Goal: Task Accomplishment & Management: Use online tool/utility

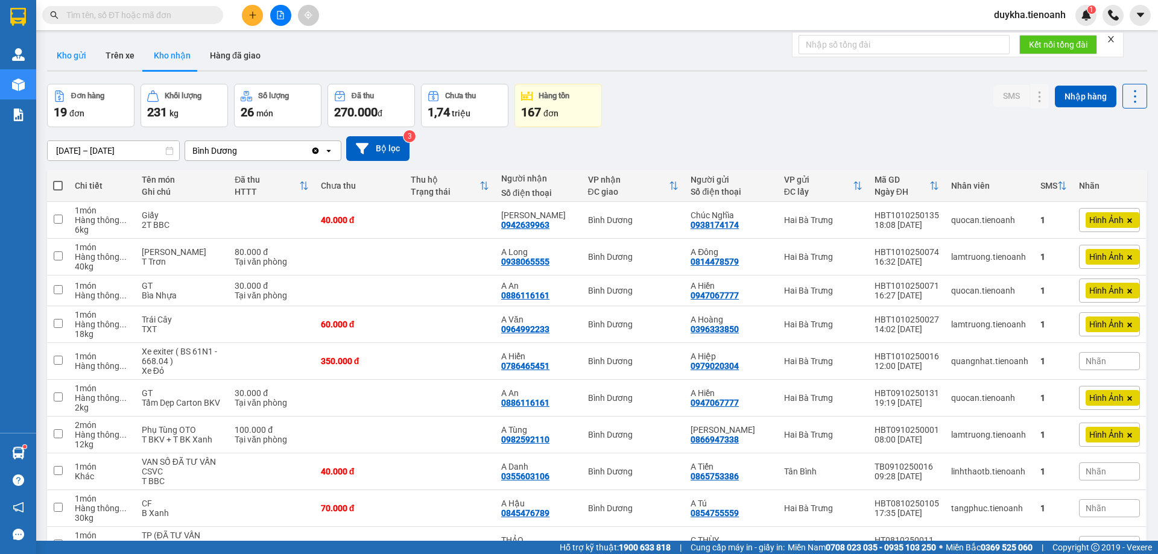
click at [76, 62] on button "Kho gửi" at bounding box center [71, 55] width 49 height 29
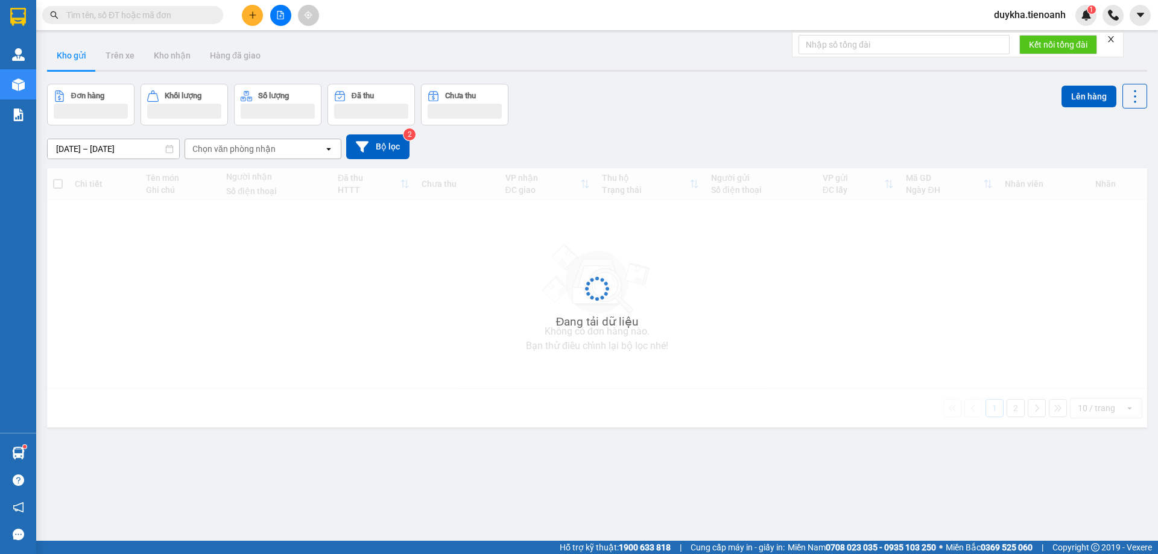
click at [76, 62] on button "Kho gửi" at bounding box center [71, 55] width 49 height 29
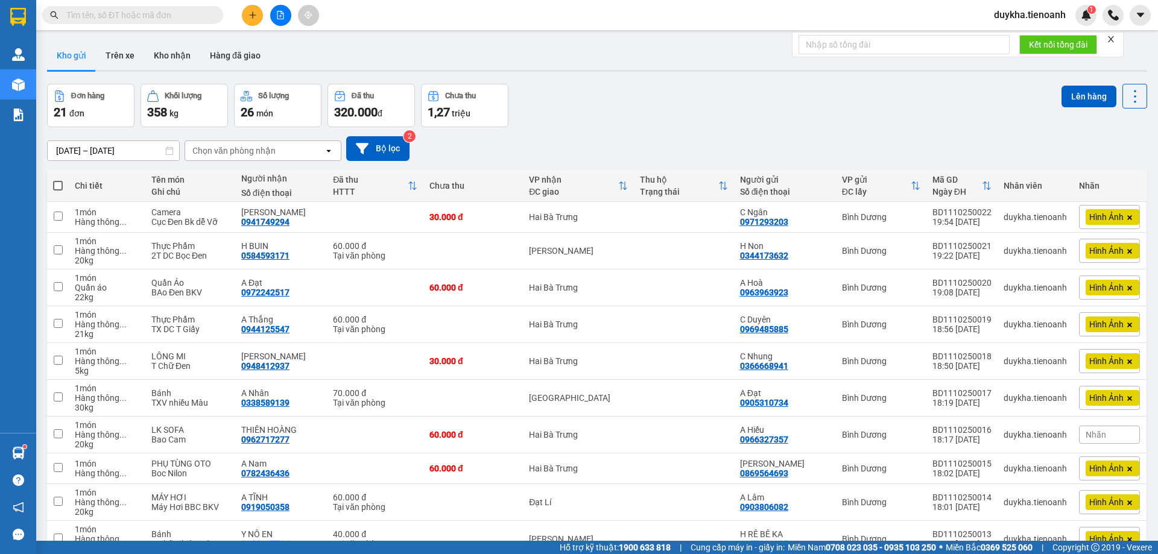
click at [57, 186] on span at bounding box center [58, 186] width 10 height 10
click at [58, 180] on input "checkbox" at bounding box center [58, 180] width 0 height 0
checkbox input "true"
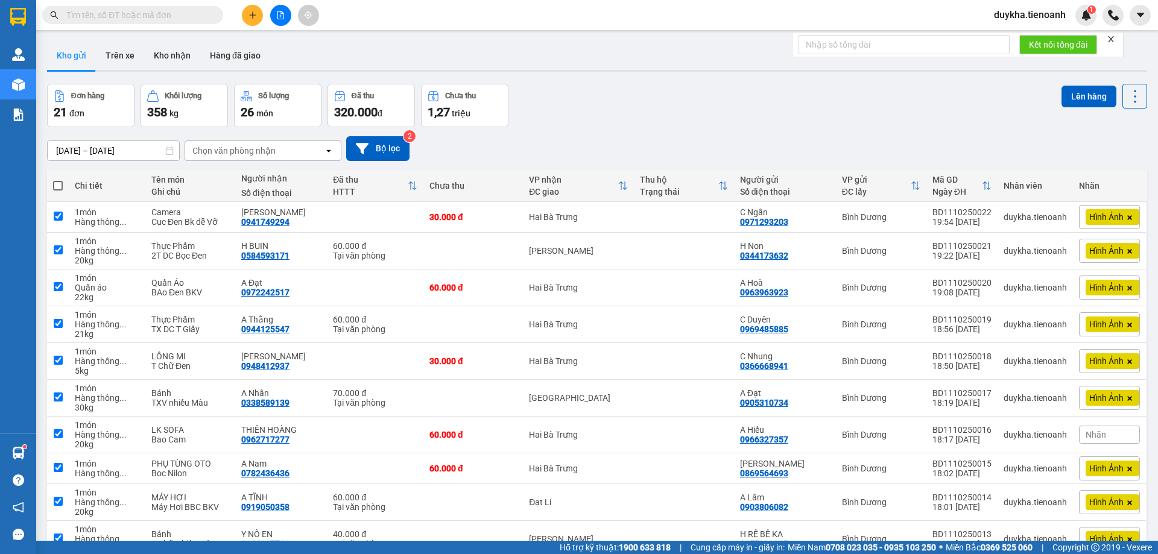
checkbox input "true"
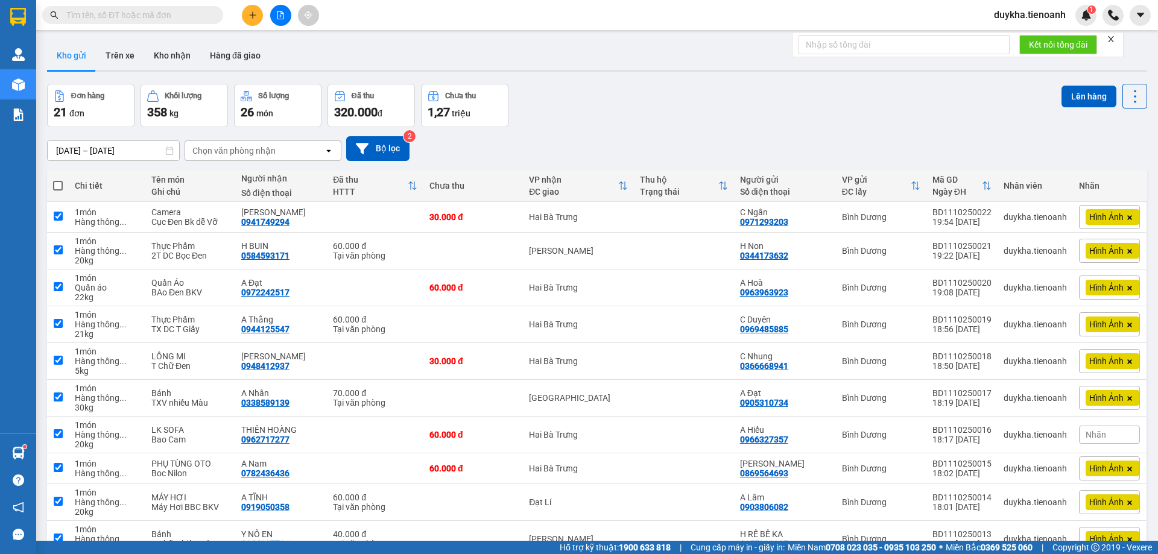
checkbox input "true"
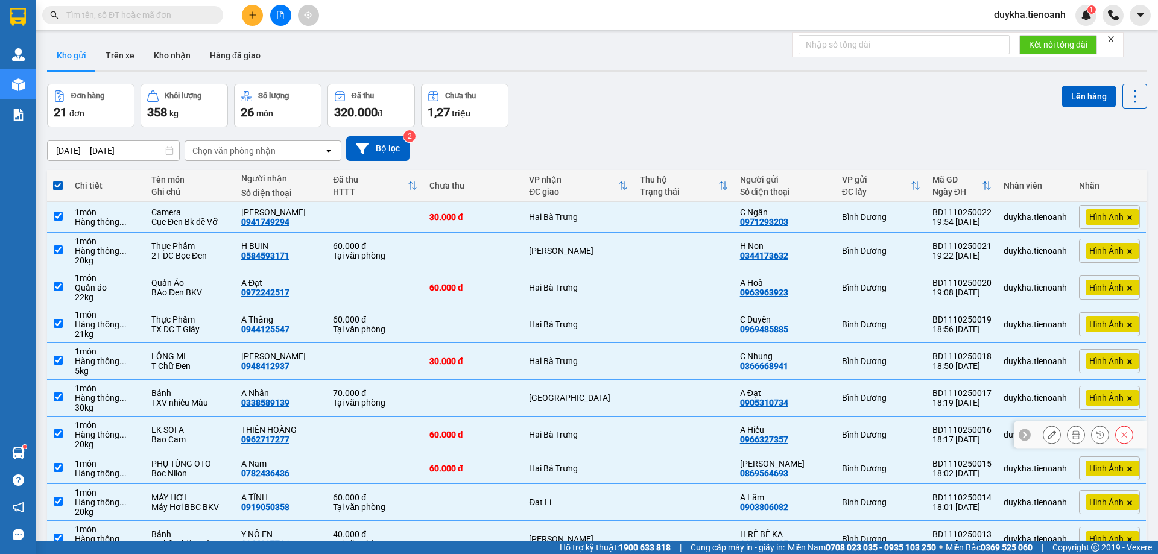
click at [1048, 436] on icon at bounding box center [1052, 435] width 8 height 8
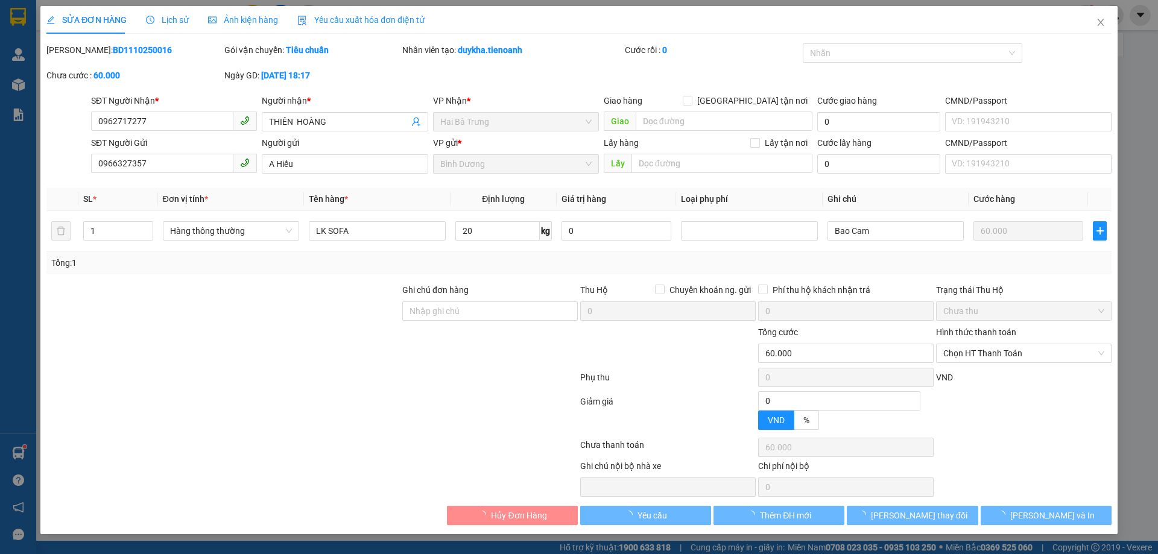
type input "0962717277"
type input "THIÊN HOÀNG"
type input "0966327357"
type input "A Hiếu"
type input "0"
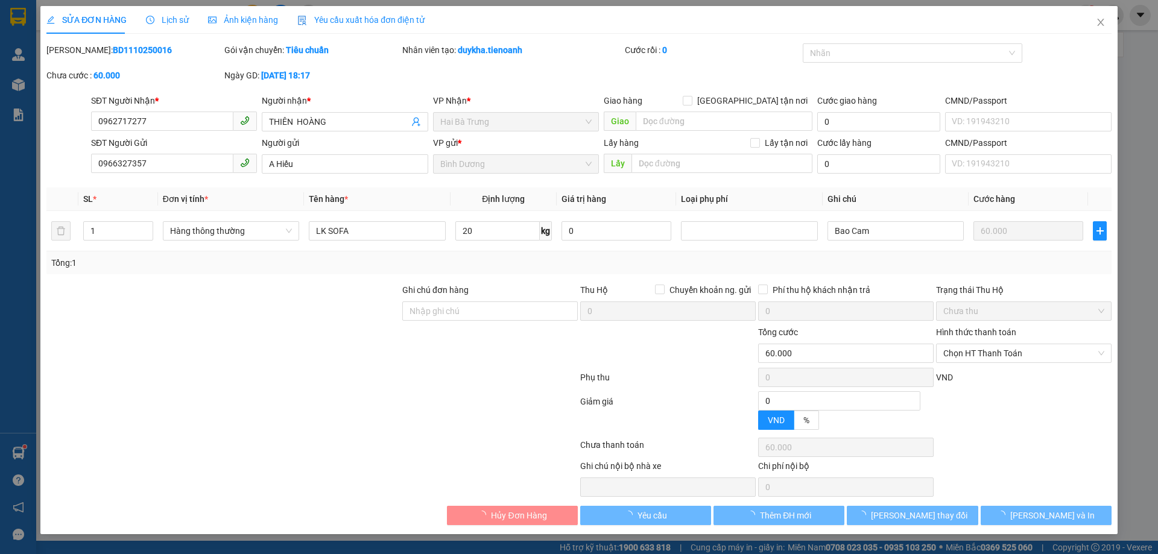
type input "60.000"
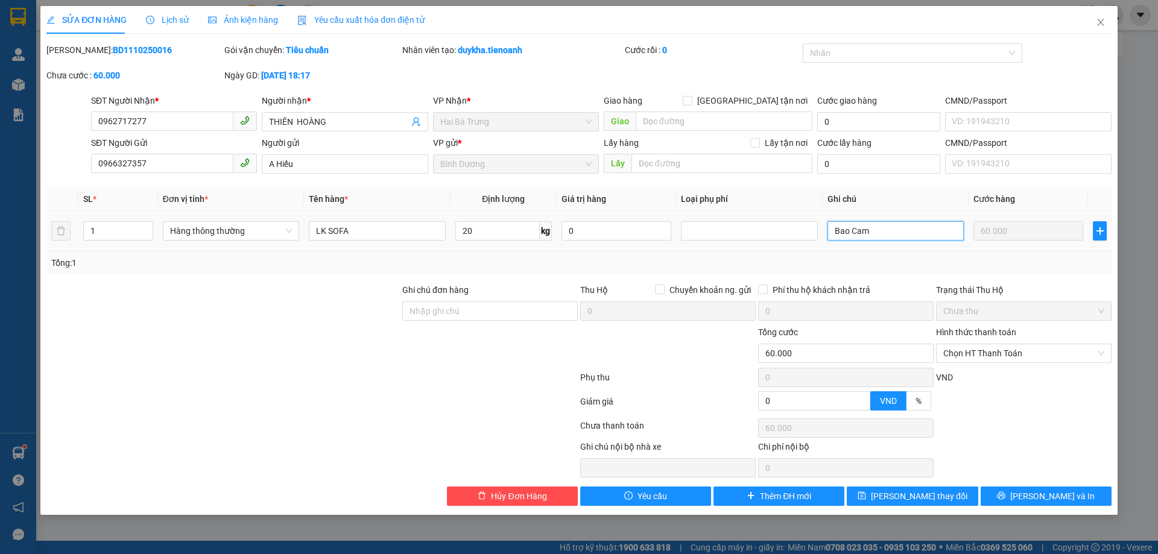
click at [883, 235] on input "Bao Cam" at bounding box center [896, 230] width 136 height 19
type input "B"
type input "túm Vàng"
click at [895, 489] on button "[PERSON_NAME] thay đổi" at bounding box center [912, 496] width 131 height 19
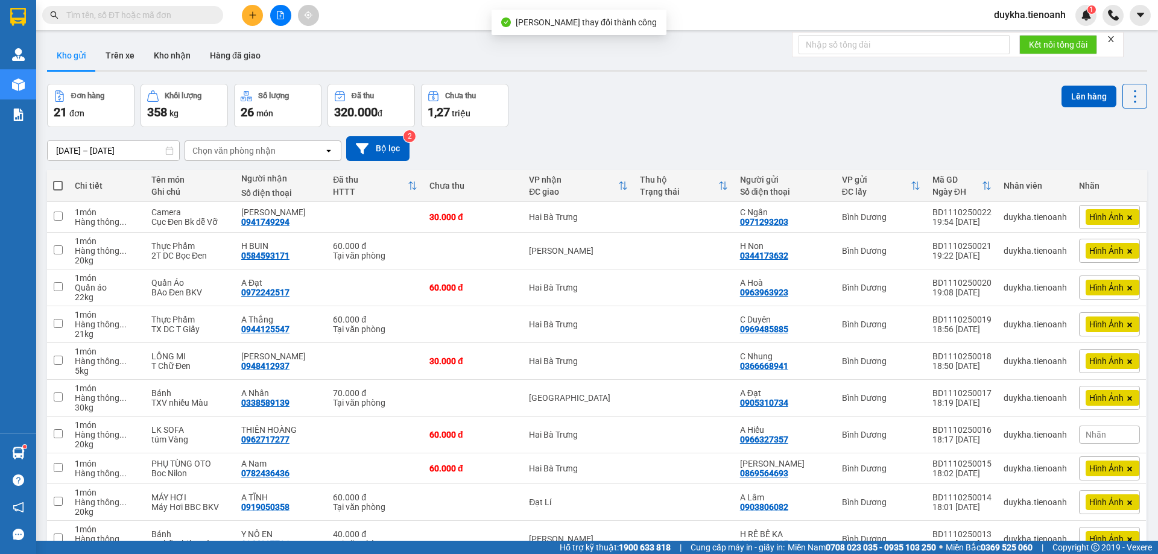
click at [59, 185] on span at bounding box center [58, 186] width 10 height 10
click at [58, 180] on input "checkbox" at bounding box center [58, 180] width 0 height 0
checkbox input "true"
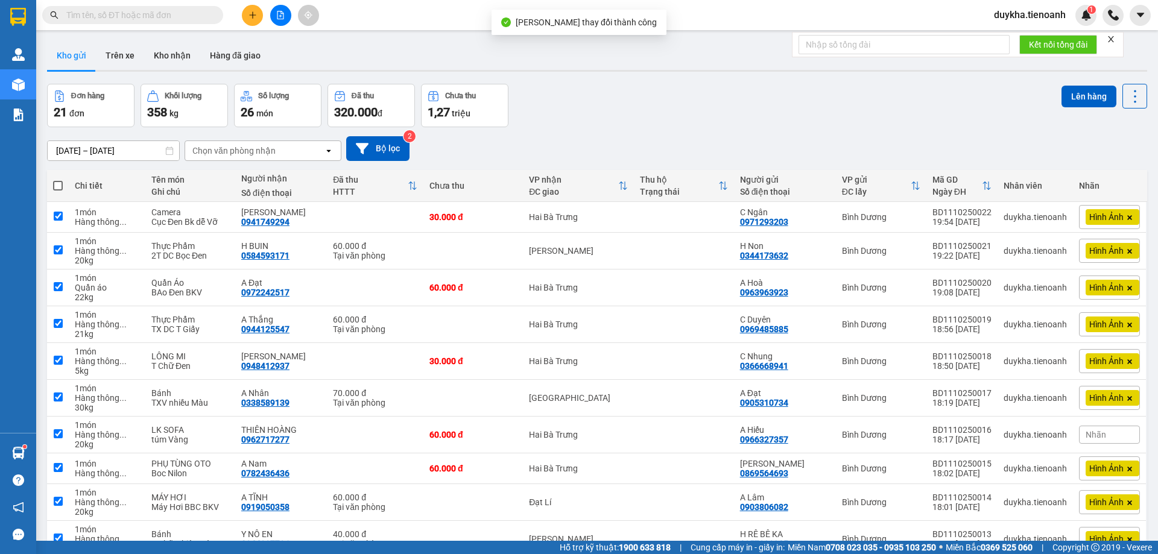
checkbox input "true"
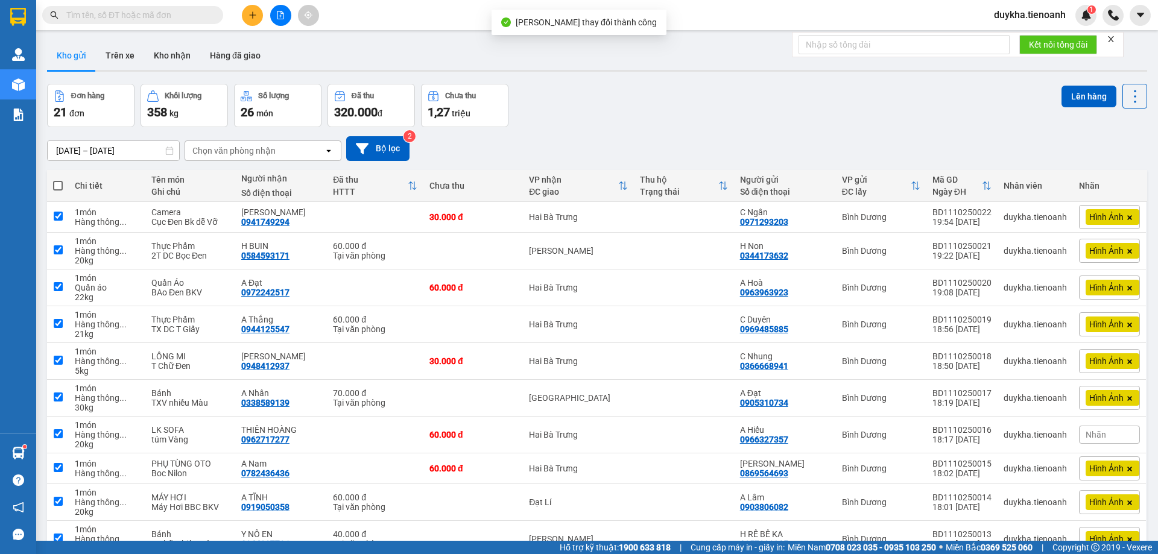
checkbox input "true"
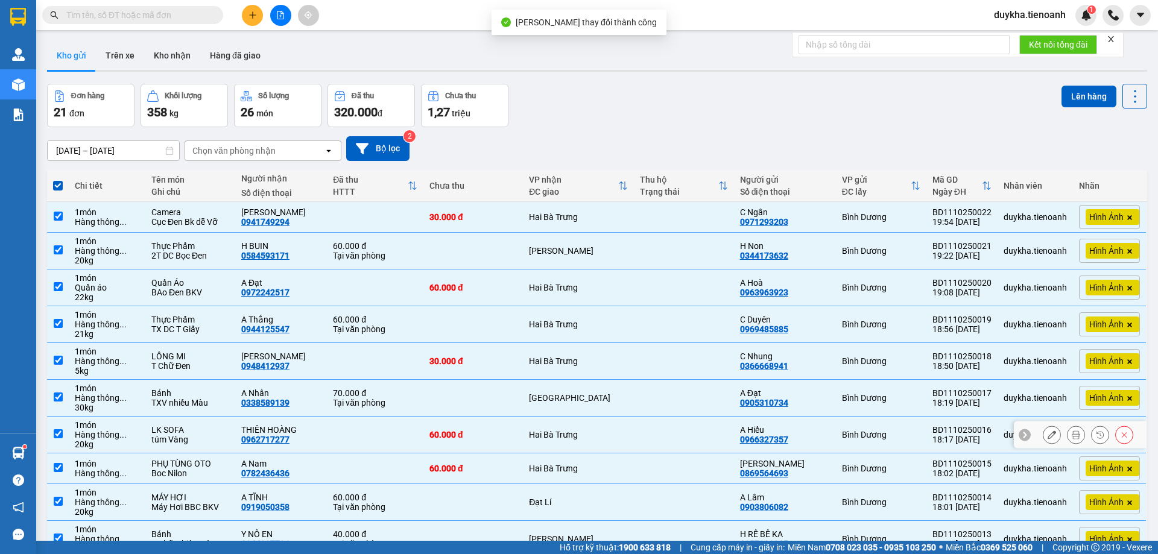
scroll to position [66, 0]
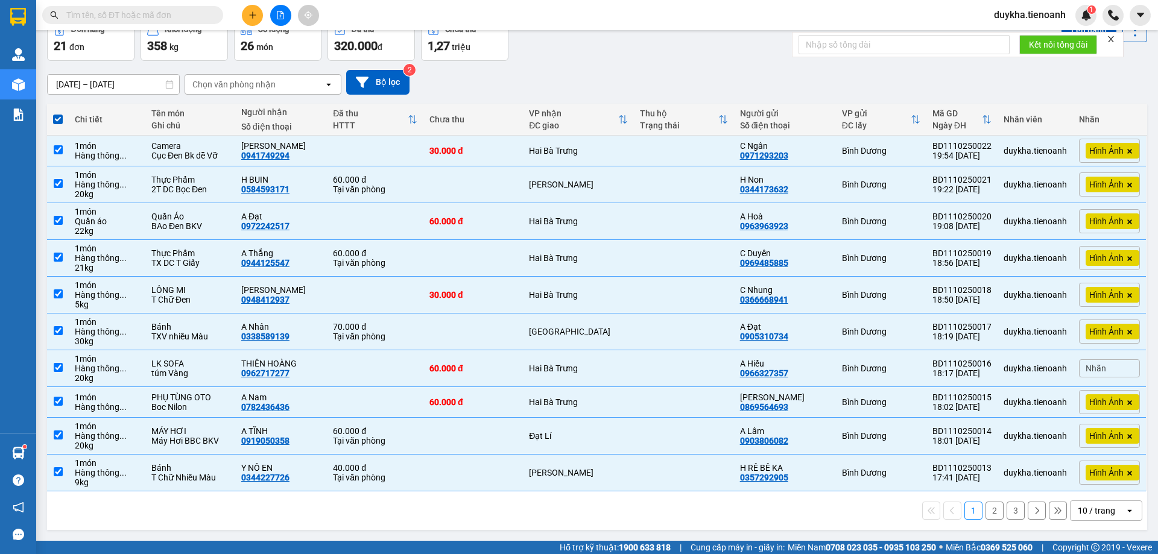
click at [1078, 513] on div "10 / trang" at bounding box center [1096, 511] width 37 height 12
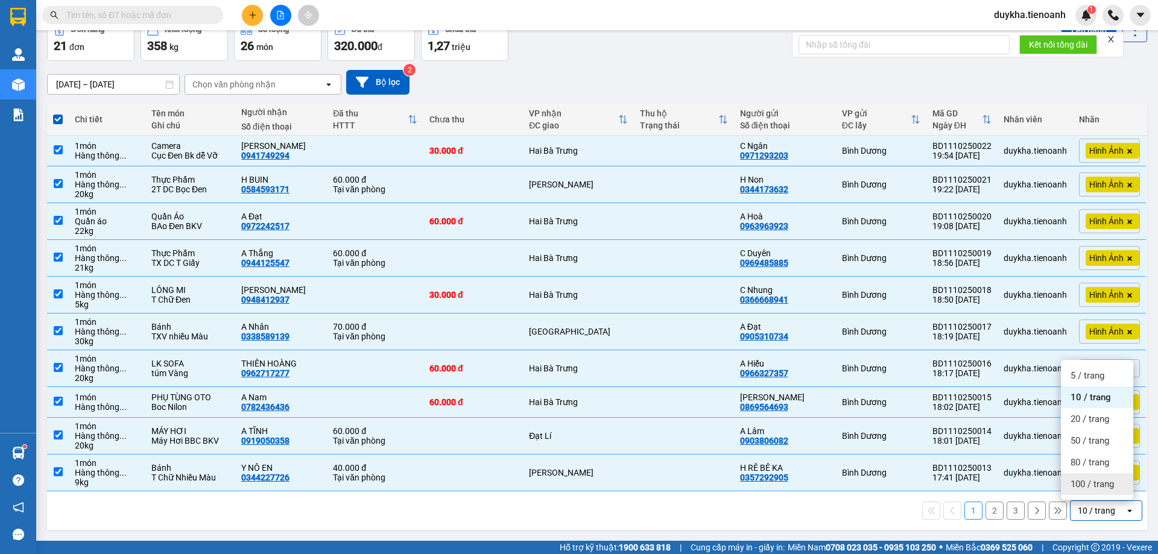
click at [1086, 492] on div "100 / trang" at bounding box center [1097, 485] width 72 height 22
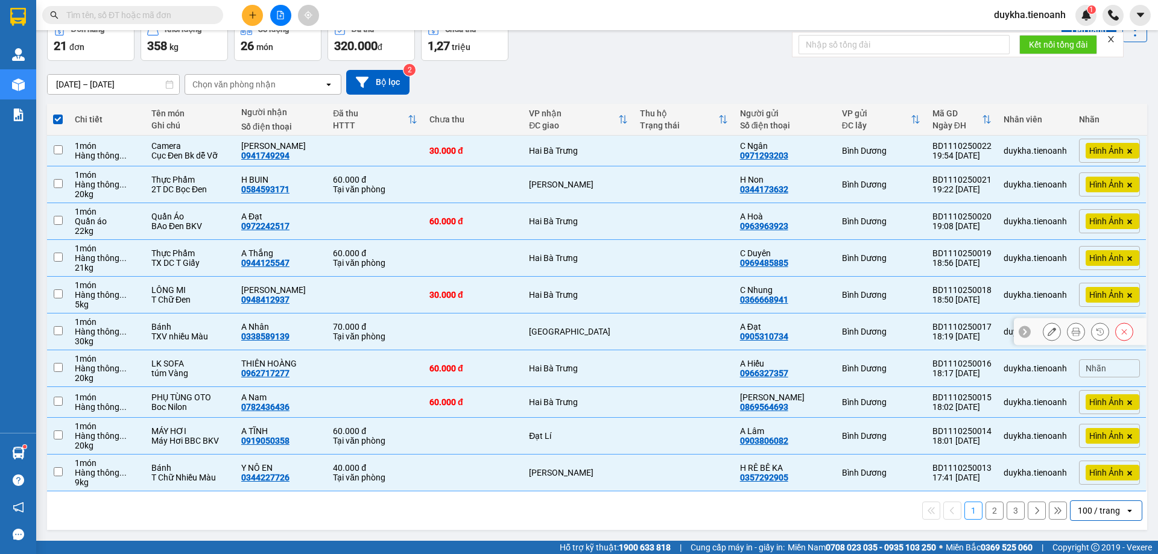
checkbox input "false"
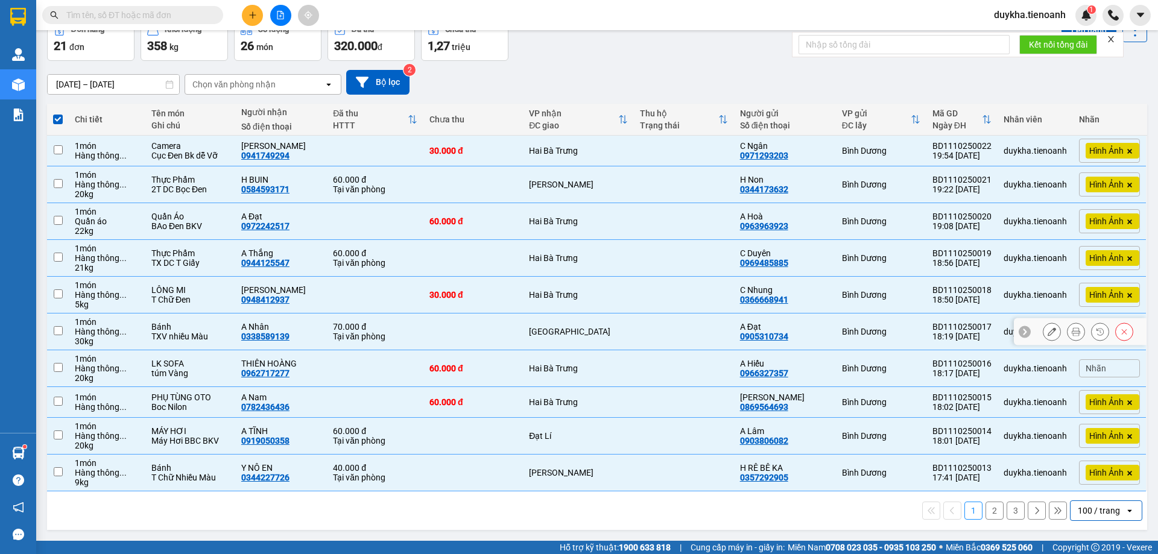
checkbox input "false"
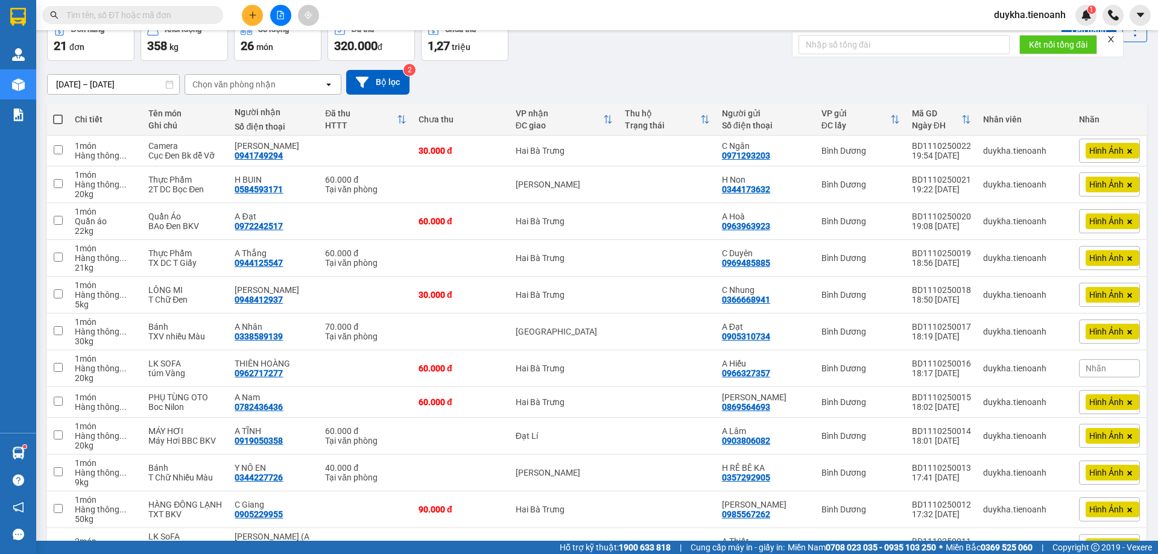
click at [56, 120] on span at bounding box center [58, 120] width 10 height 10
click at [58, 113] on input "checkbox" at bounding box center [58, 113] width 0 height 0
checkbox input "true"
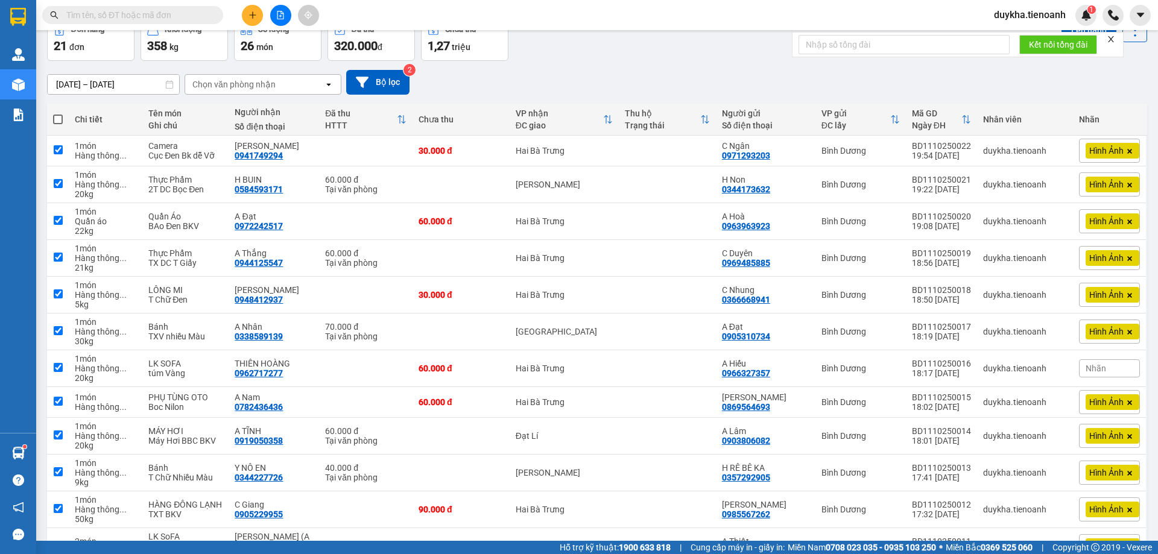
checkbox input "true"
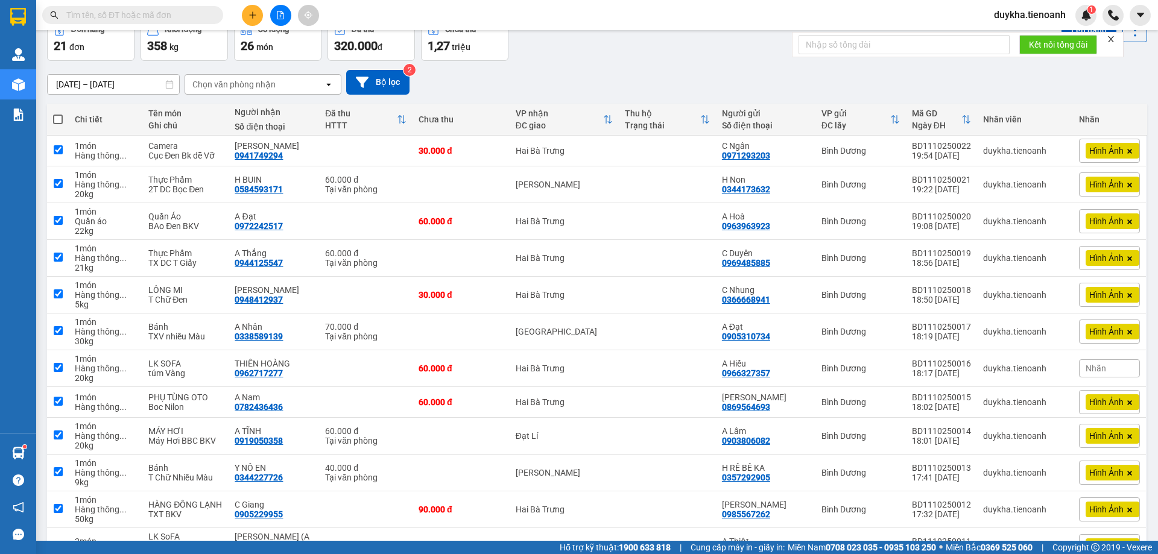
checkbox input "true"
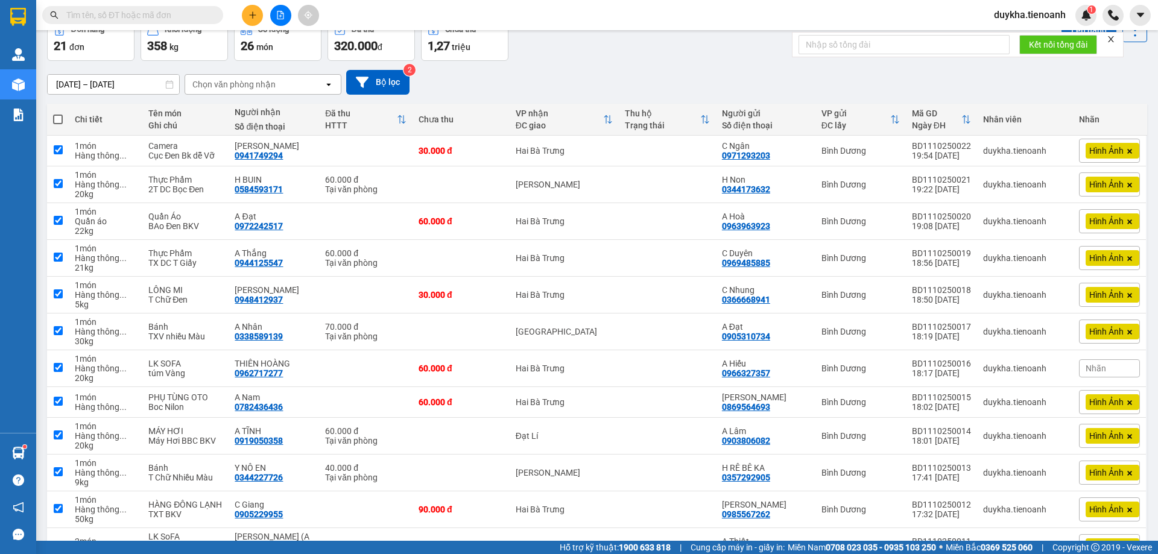
checkbox input "true"
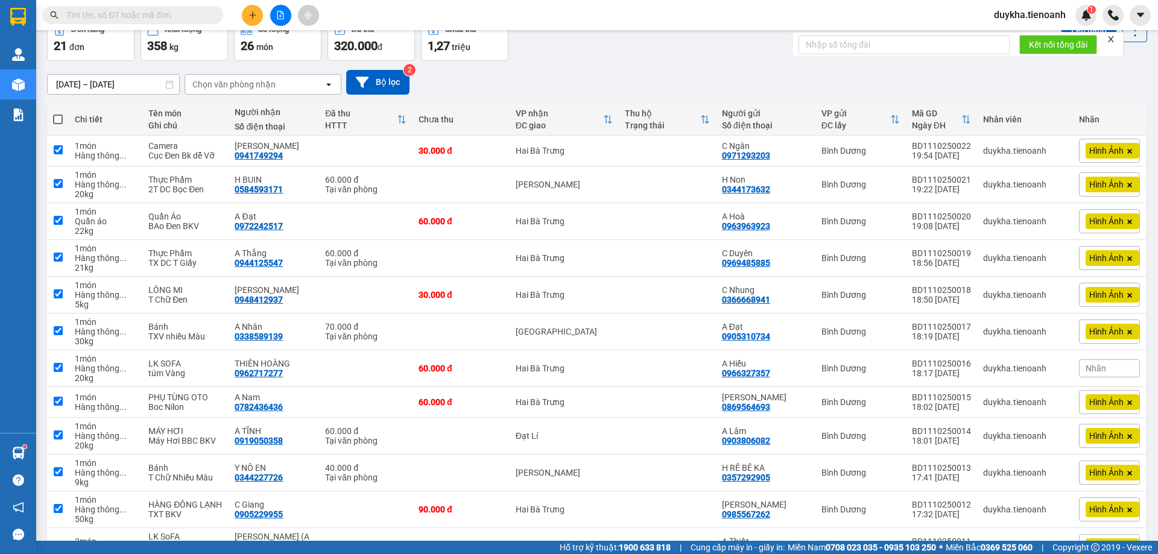
checkbox input "true"
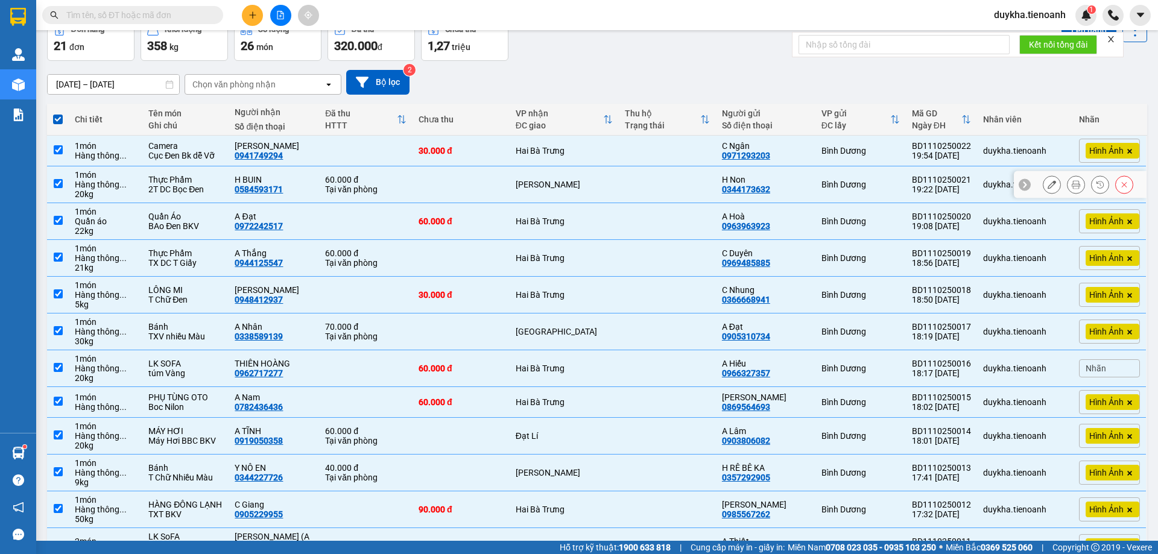
click at [640, 180] on td at bounding box center [667, 184] width 97 height 37
checkbox input "false"
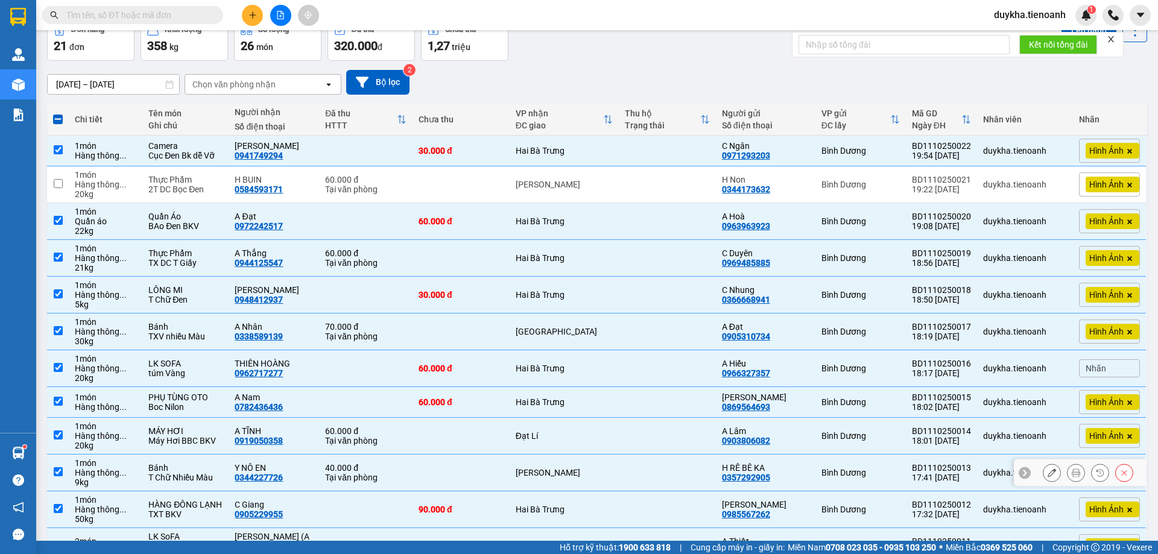
click at [588, 487] on td "[PERSON_NAME]" at bounding box center [564, 473] width 109 height 37
checkbox input "false"
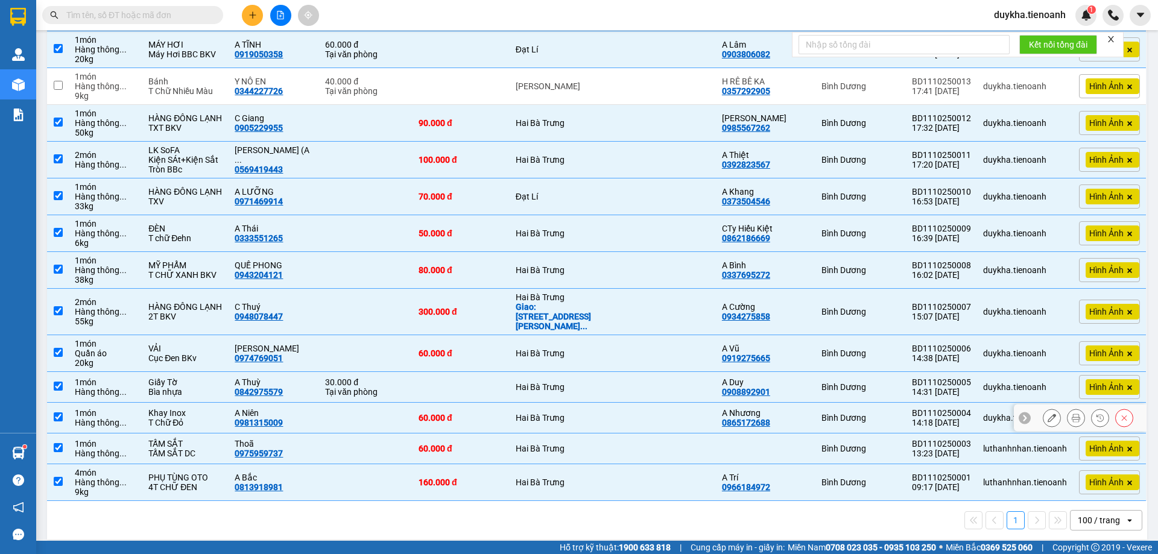
scroll to position [0, 0]
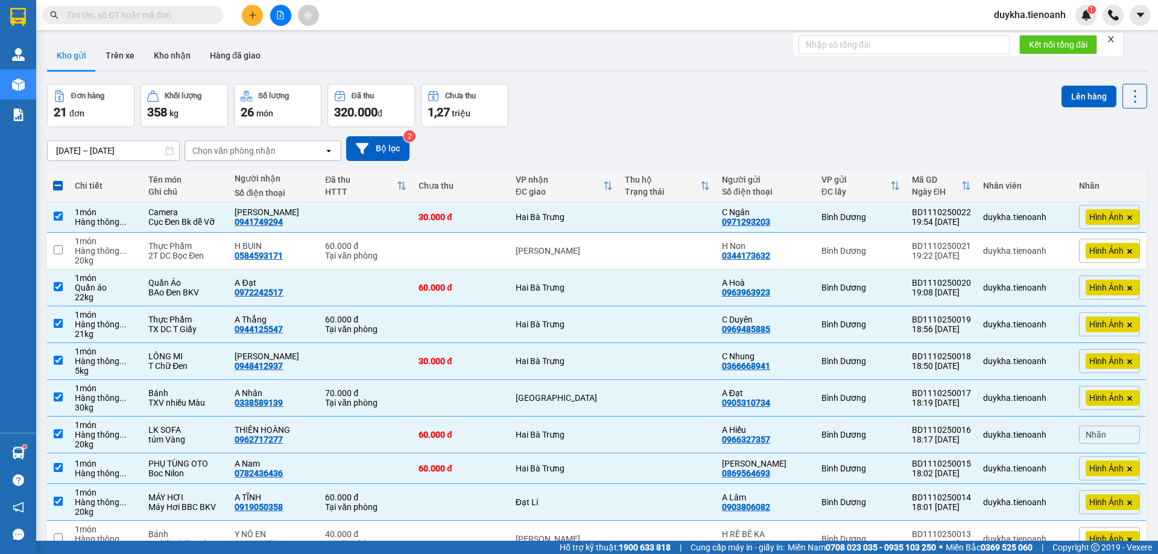
click at [1082, 102] on button "Lên hàng" at bounding box center [1089, 97] width 55 height 22
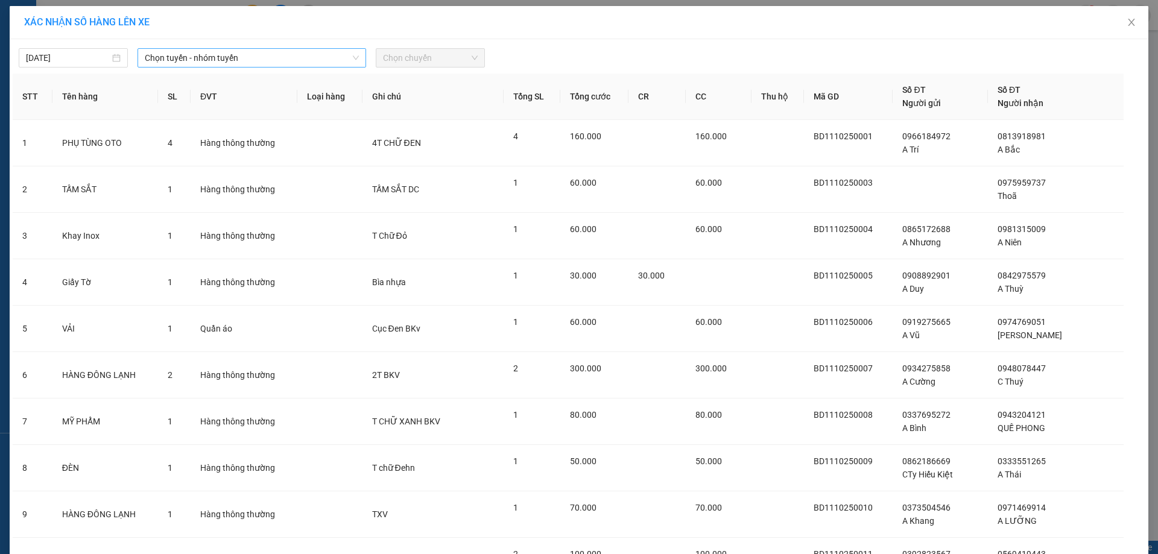
click at [252, 63] on span "Chọn tuyến - nhóm tuyến" at bounding box center [252, 58] width 214 height 18
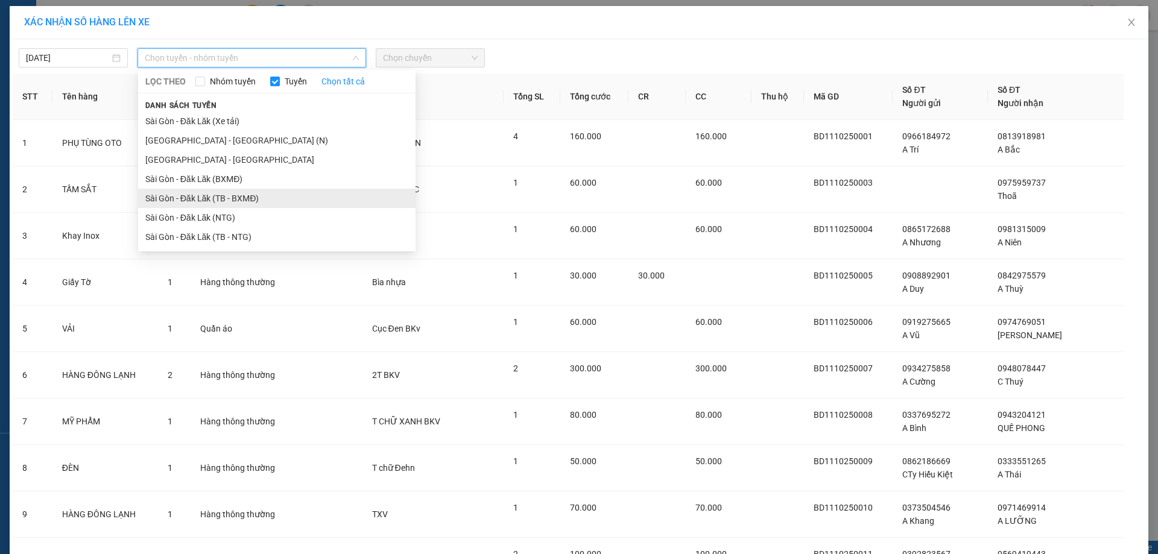
click at [234, 198] on li "Sài Gòn - Đăk Lăk (TB - BXMĐ)" at bounding box center [276, 198] width 277 height 19
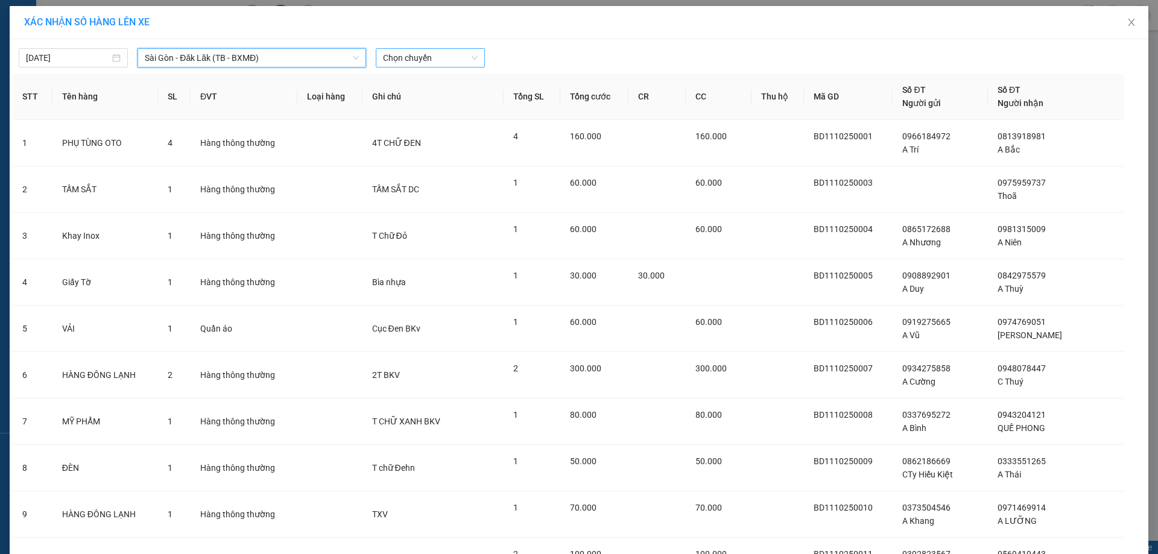
click at [447, 62] on span "Chọn chuyến" at bounding box center [430, 58] width 95 height 18
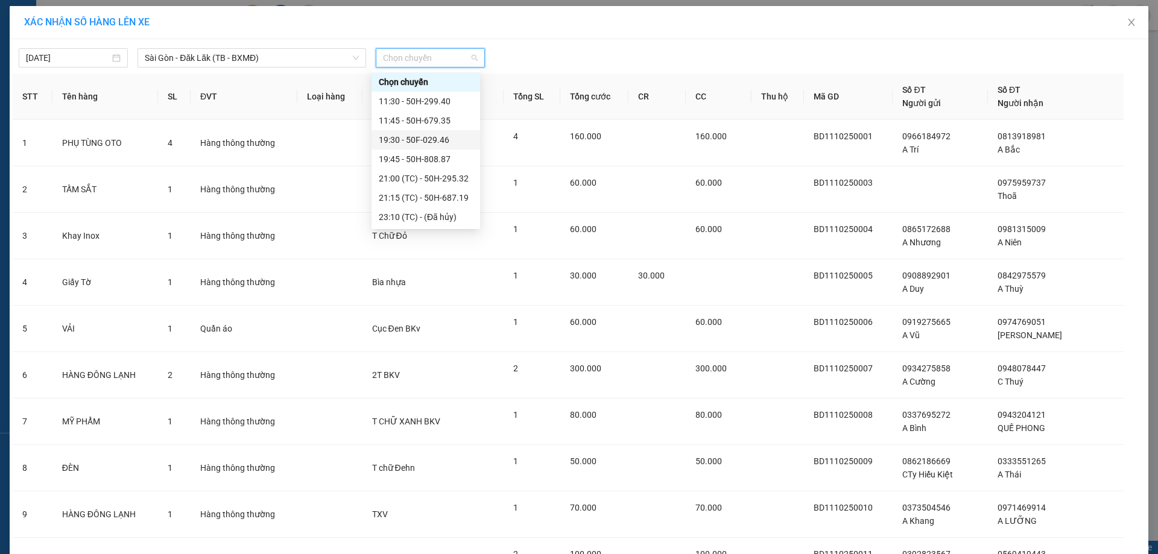
click at [437, 139] on div "19:30 - 50F-029.46" at bounding box center [426, 139] width 94 height 13
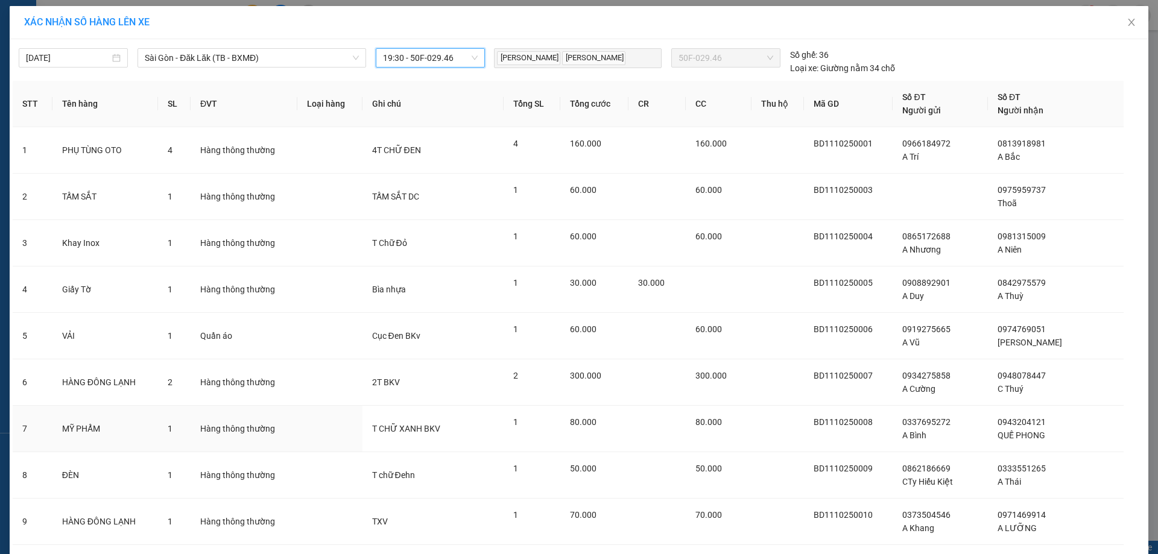
scroll to position [544, 0]
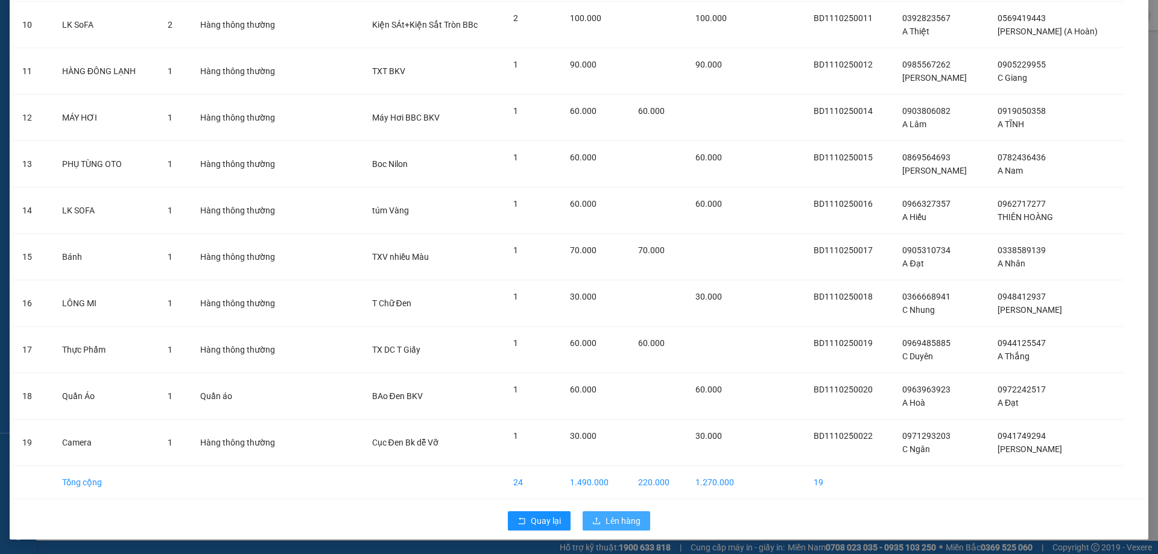
click at [619, 524] on span "Lên hàng" at bounding box center [623, 521] width 35 height 13
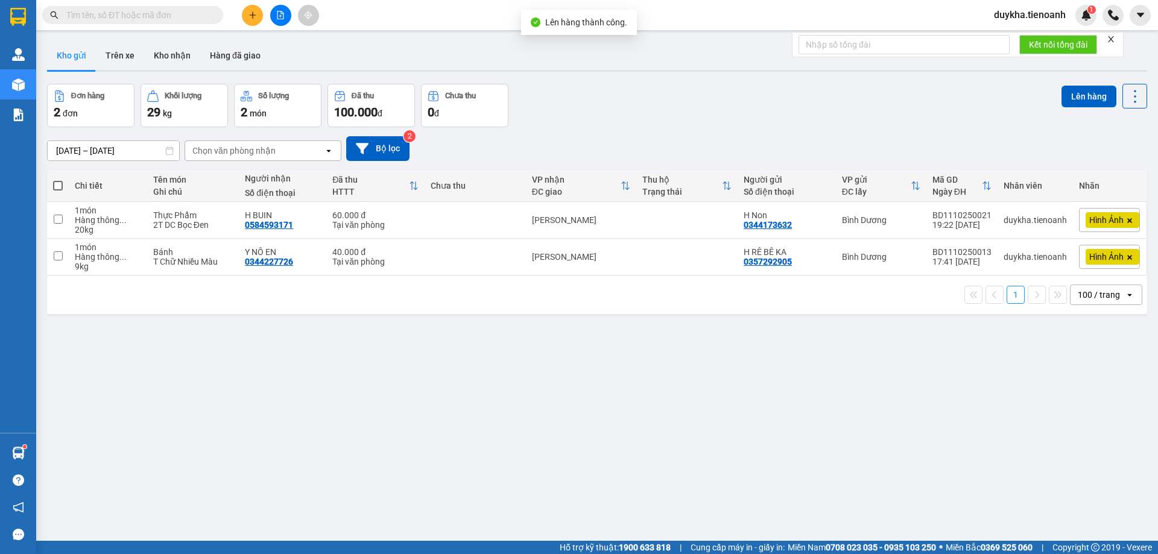
click at [60, 183] on span at bounding box center [58, 186] width 10 height 10
click at [58, 180] on input "checkbox" at bounding box center [58, 180] width 0 height 0
checkbox input "true"
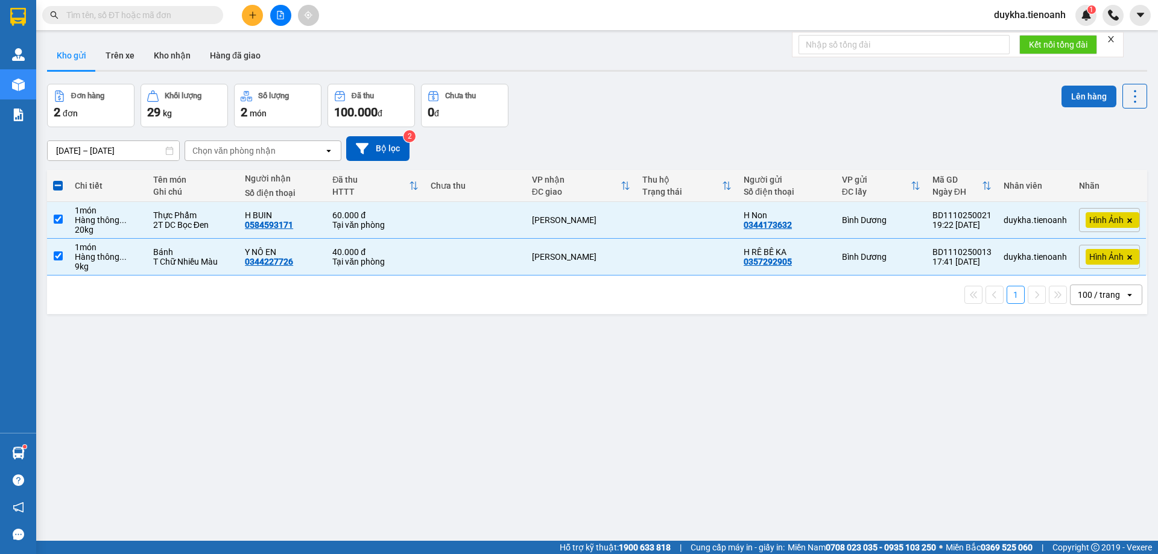
click at [1085, 86] on button "Lên hàng" at bounding box center [1089, 97] width 55 height 22
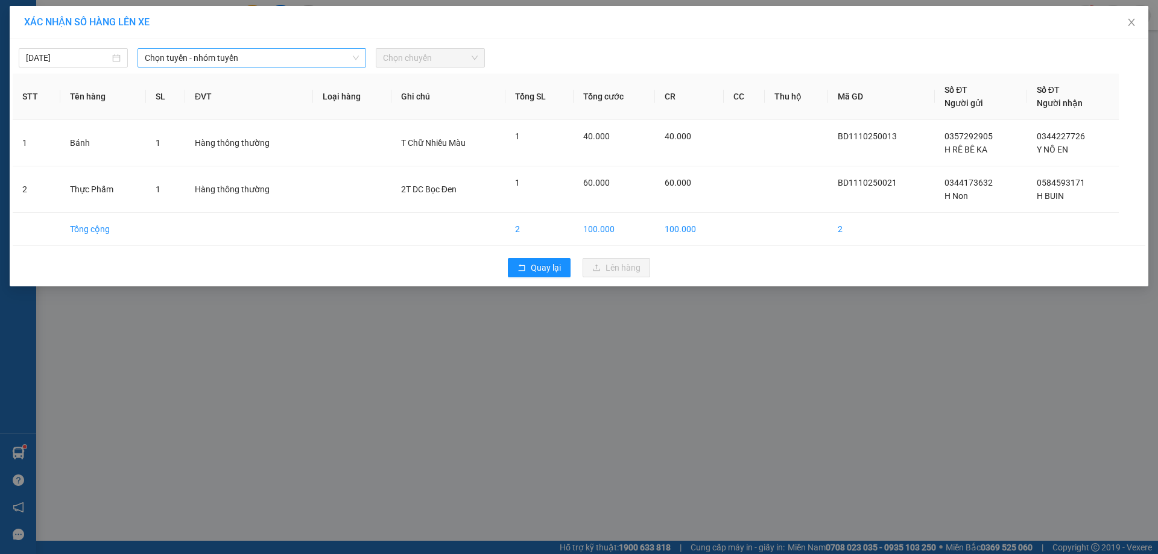
click at [259, 51] on span "Chọn tuyến - nhóm tuyến" at bounding box center [252, 58] width 214 height 18
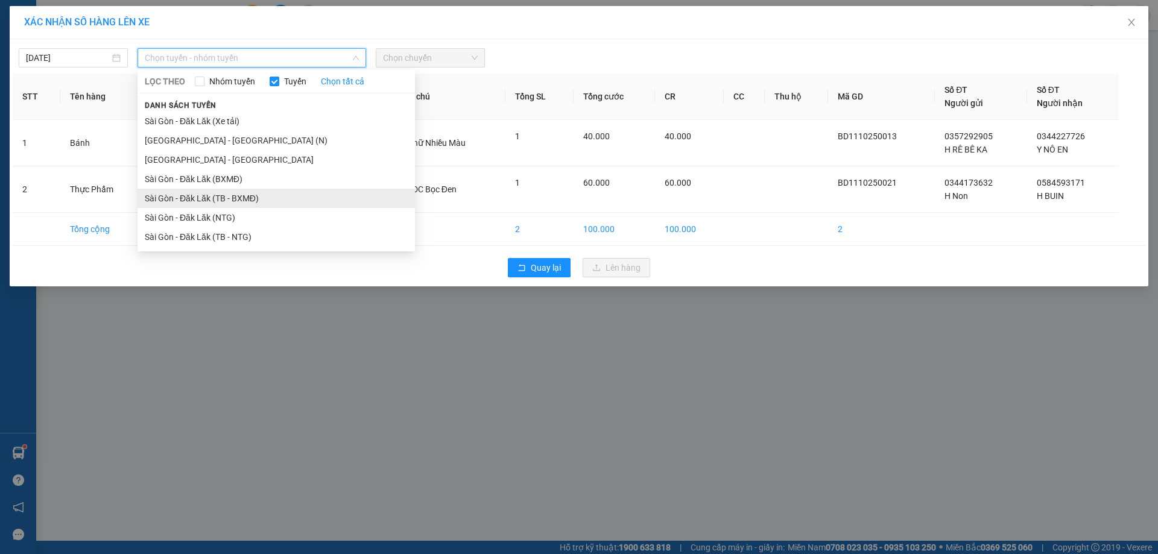
click at [267, 201] on li "Sài Gòn - Đăk Lăk (TB - BXMĐ)" at bounding box center [276, 198] width 277 height 19
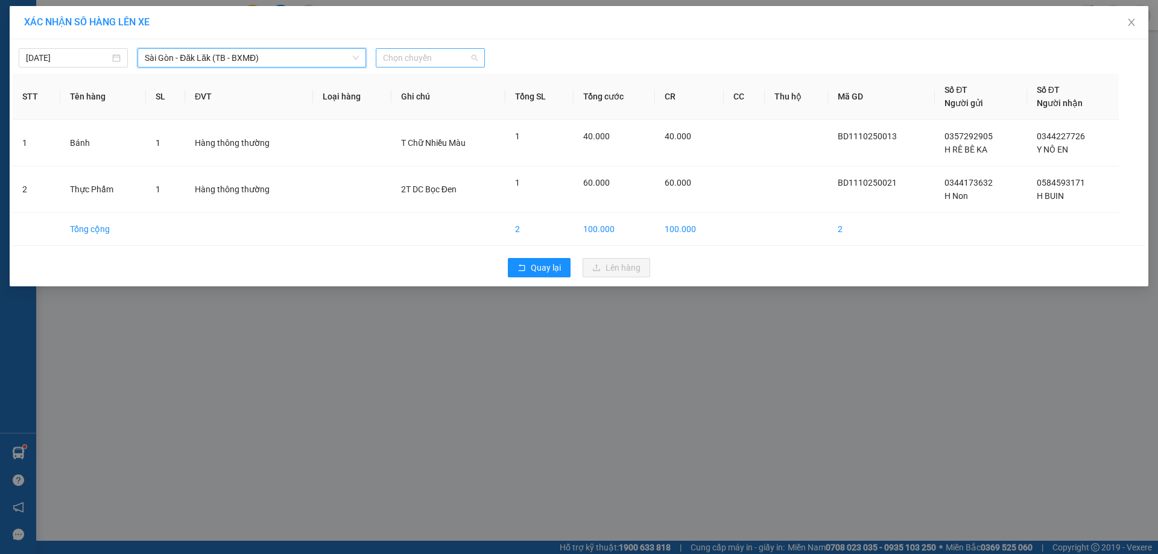
click at [407, 60] on span "Chọn chuyến" at bounding box center [430, 58] width 95 height 18
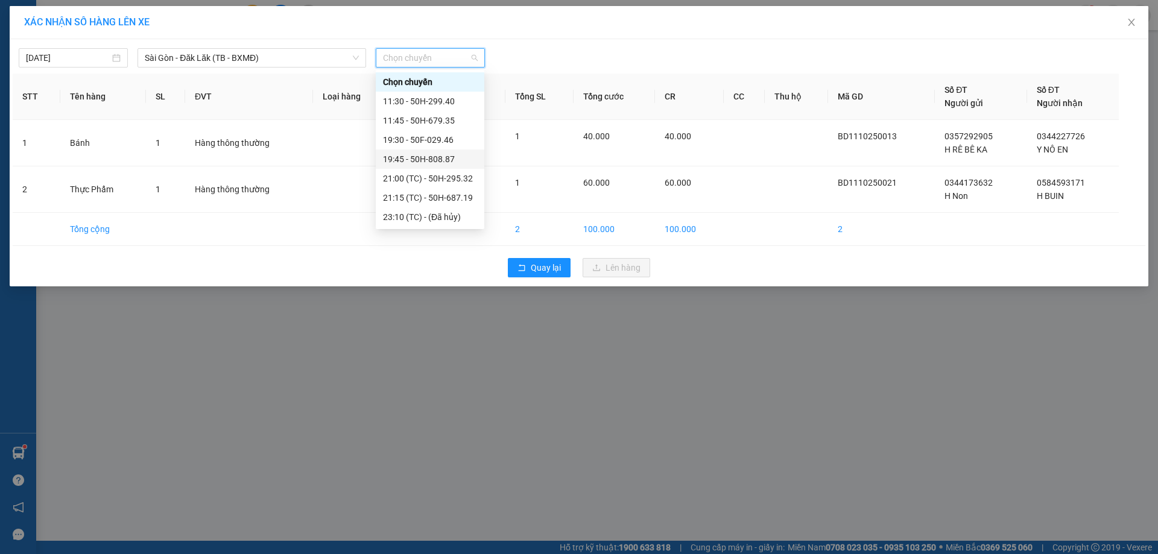
click at [448, 166] on div "19:45 - 50H-808.87" at bounding box center [430, 159] width 109 height 19
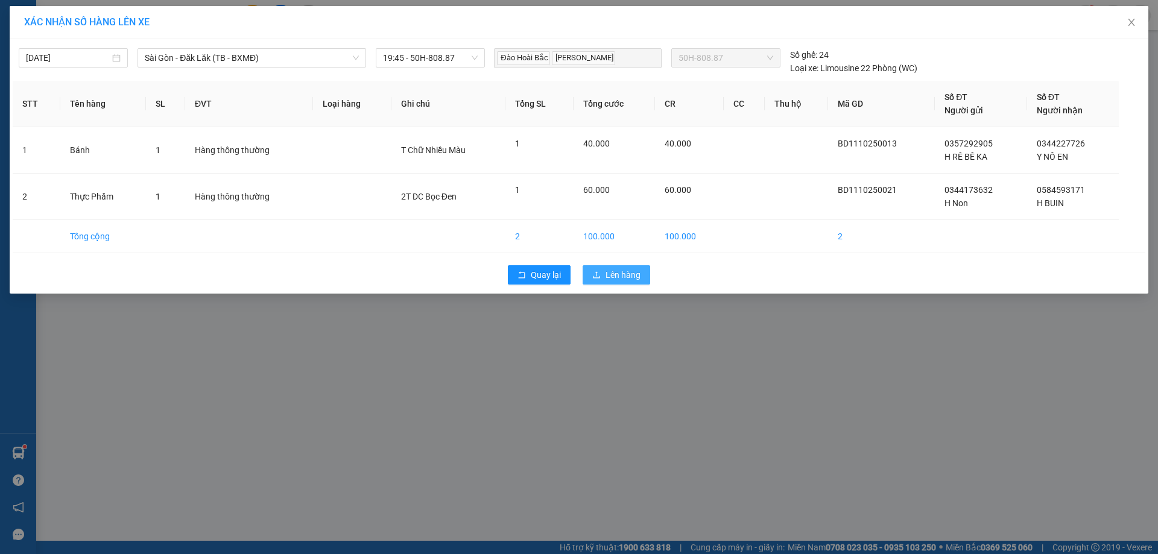
click at [612, 268] on button "Lên hàng" at bounding box center [617, 274] width 68 height 19
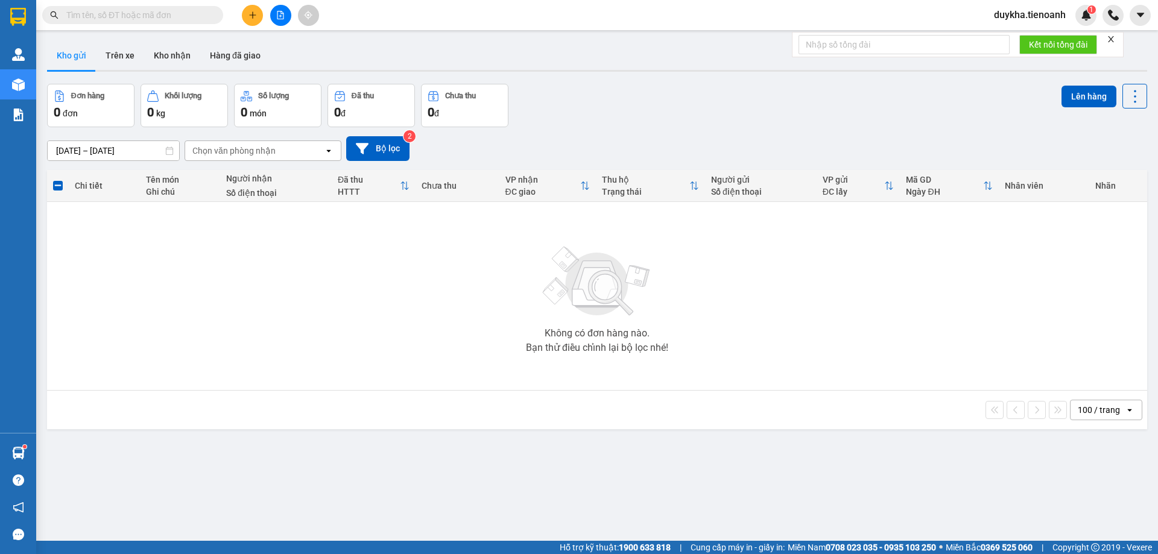
click at [1041, 17] on span "duykha.tienoanh" at bounding box center [1029, 14] width 91 height 15
click at [1018, 36] on span "Đăng xuất" at bounding box center [1036, 37] width 66 height 13
